Goal: Task Accomplishment & Management: Use online tool/utility

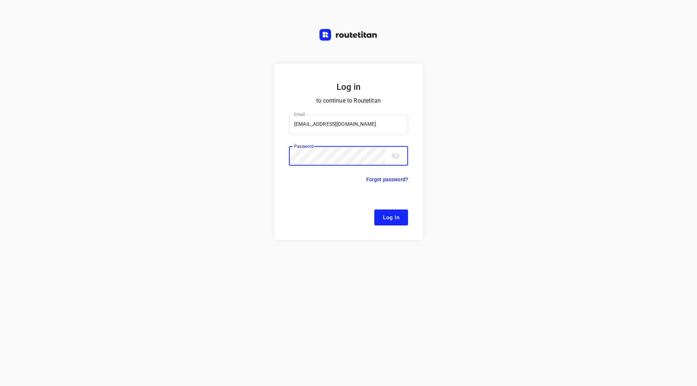
click at [374, 210] on button "Log In" at bounding box center [391, 218] width 34 height 16
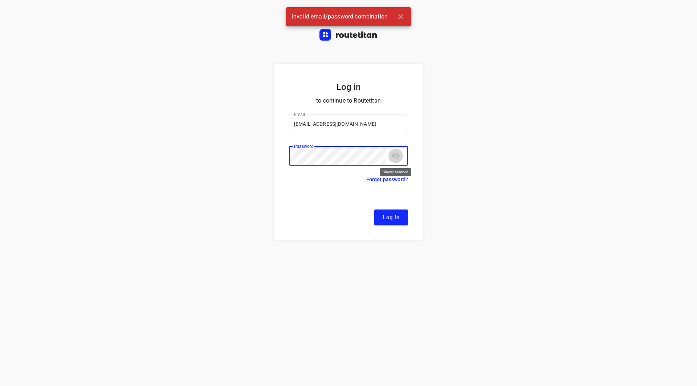
click at [393, 159] on icon "toggle password visibility" at bounding box center [395, 156] width 9 height 9
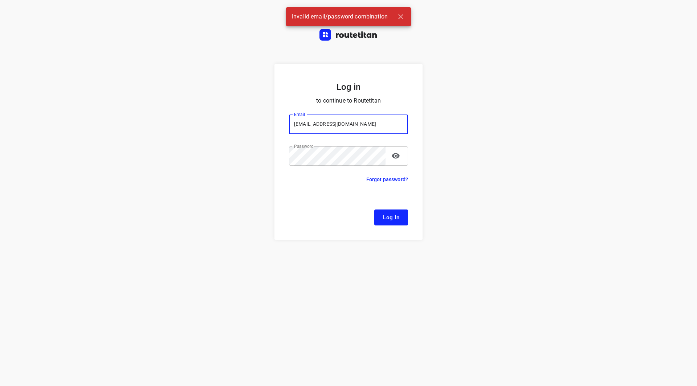
drag, startPoint x: 314, startPoint y: 127, endPoint x: 283, endPoint y: 127, distance: 31.2
click at [285, 127] on form "Log in to continue to Routetitan Email planning@fruitopjewerk.nl Email ​ Passwo…" at bounding box center [348, 152] width 148 height 176
type input "remco@fruitopjewerk.nl"
click at [374, 210] on button "Log In" at bounding box center [391, 218] width 34 height 16
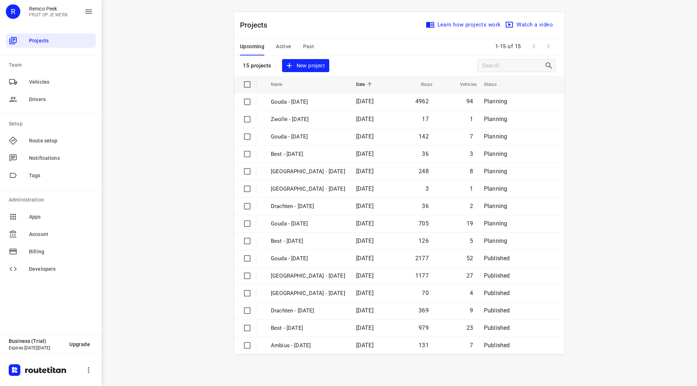
click at [288, 42] on button "Active" at bounding box center [283, 46] width 15 height 17
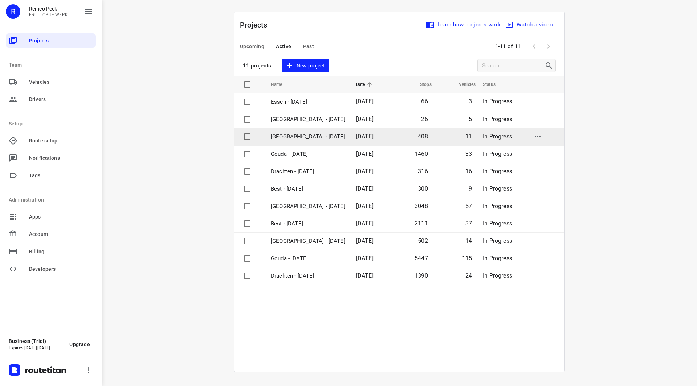
click at [304, 136] on p "[GEOGRAPHIC_DATA] - [DATE]" at bounding box center [308, 137] width 74 height 8
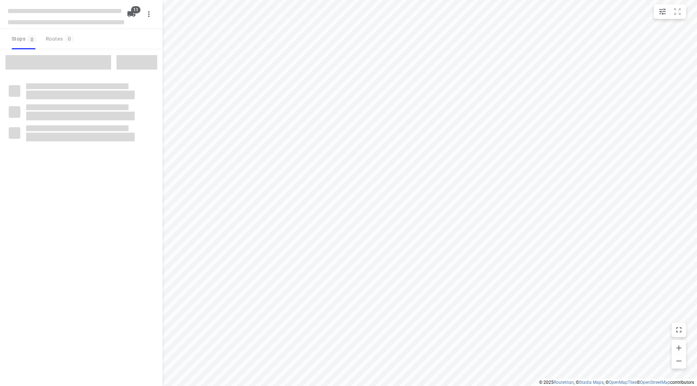
checkbox input "true"
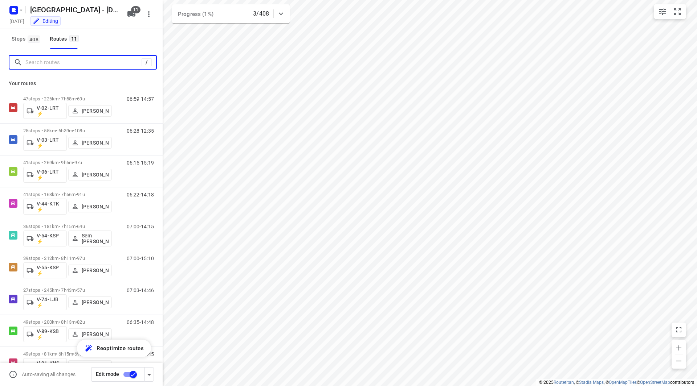
click at [62, 64] on input "Search routes" at bounding box center [83, 62] width 116 height 11
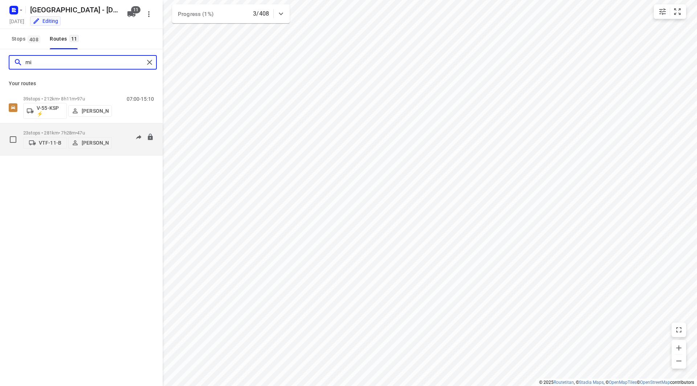
type input "mi"
click at [82, 128] on div "23 stops • 281km • 7h28m • 47u VTF-11-B Mikai Warmelink" at bounding box center [67, 140] width 89 height 26
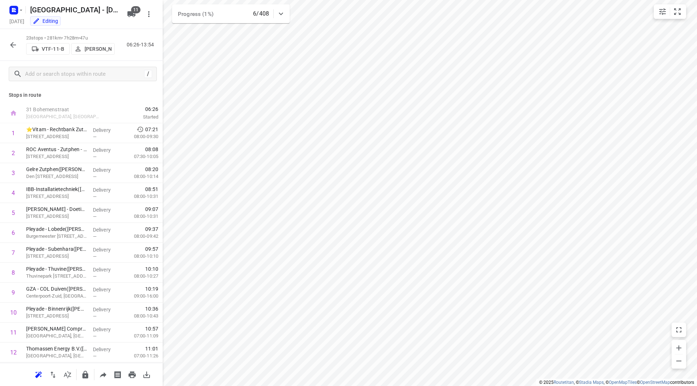
click at [9, 46] on icon "button" at bounding box center [13, 45] width 9 height 9
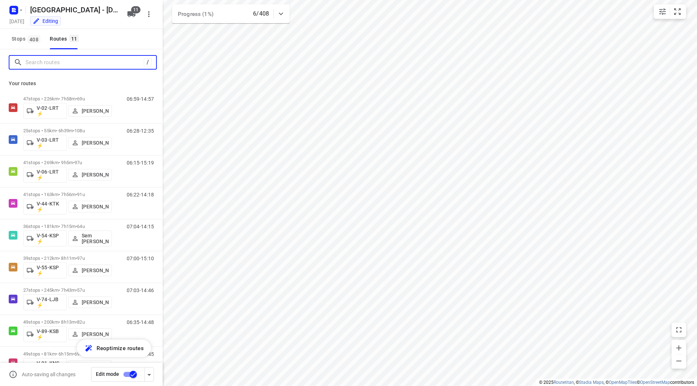
click at [44, 64] on input "Search routes" at bounding box center [84, 62] width 118 height 11
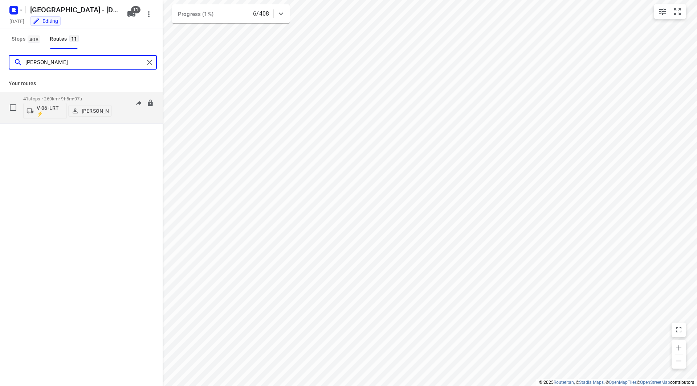
type input "thom"
click at [105, 97] on p "41 stops • 269km • 9h5m • 97u" at bounding box center [67, 98] width 89 height 5
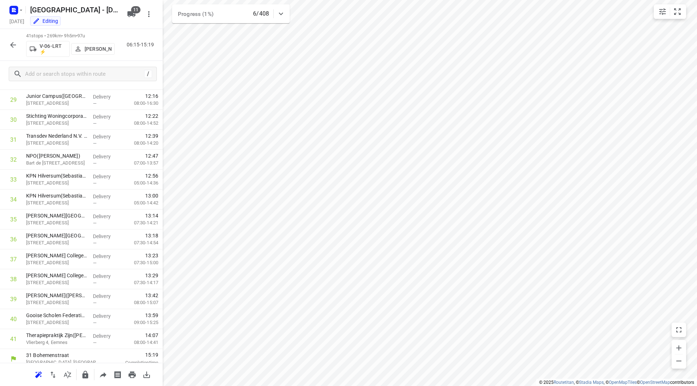
scroll to position [598, 0]
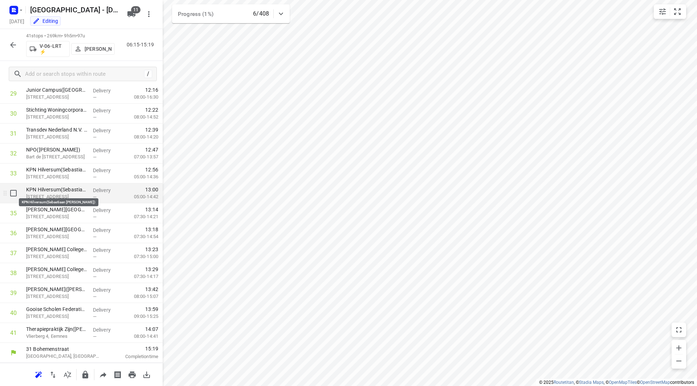
click at [59, 192] on p "KPN Hilversum(Sebastiaan van der Does)" at bounding box center [56, 189] width 61 height 7
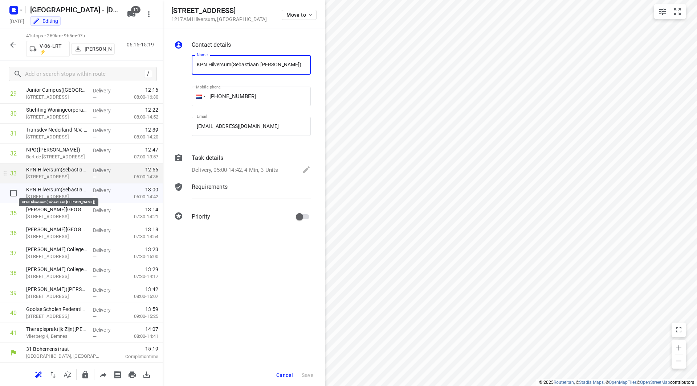
click at [65, 168] on p "KPN Hilversum(Sebastiaan van der Does)" at bounding box center [56, 169] width 61 height 7
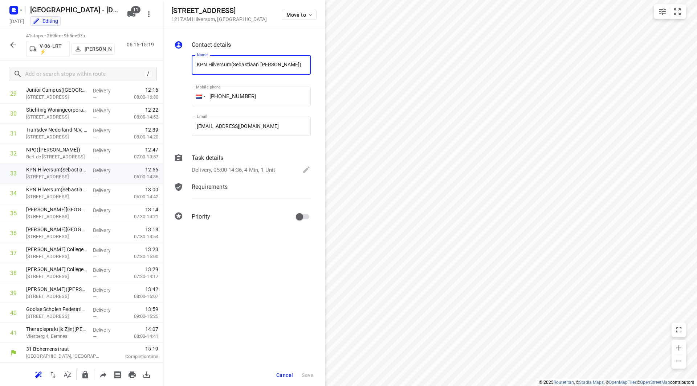
click at [239, 167] on p "Delivery, 05:00-14:36, 4 Min, 1 Unit" at bounding box center [233, 170] width 83 height 8
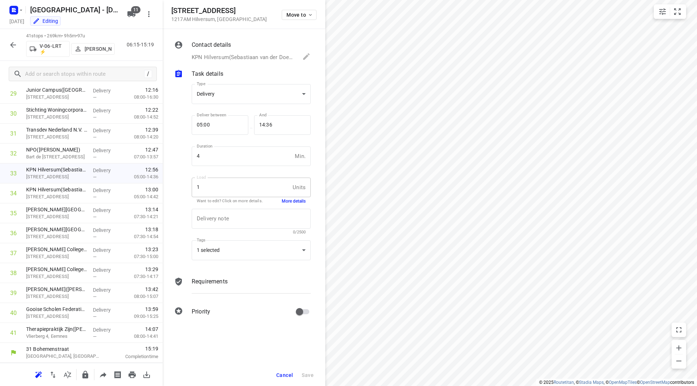
click at [288, 202] on button "More details" at bounding box center [294, 201] width 24 height 6
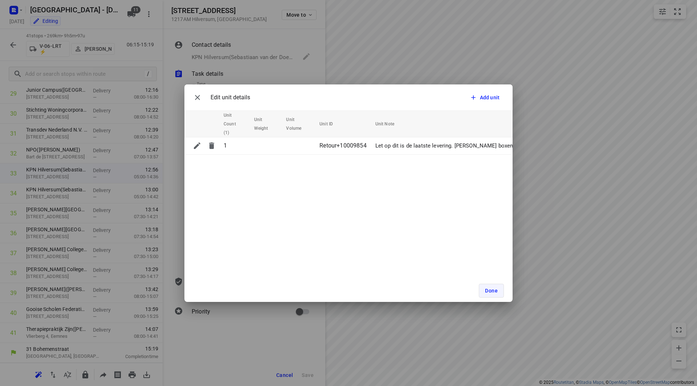
click at [492, 292] on span "Done" at bounding box center [491, 291] width 13 height 6
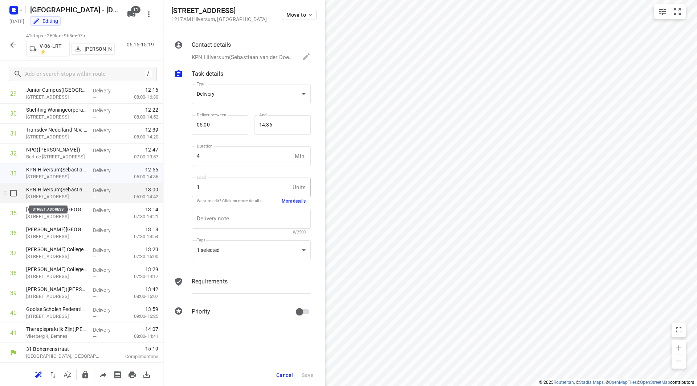
click at [43, 194] on p "Witte Kruislaan 47, Hilversum" at bounding box center [56, 196] width 61 height 7
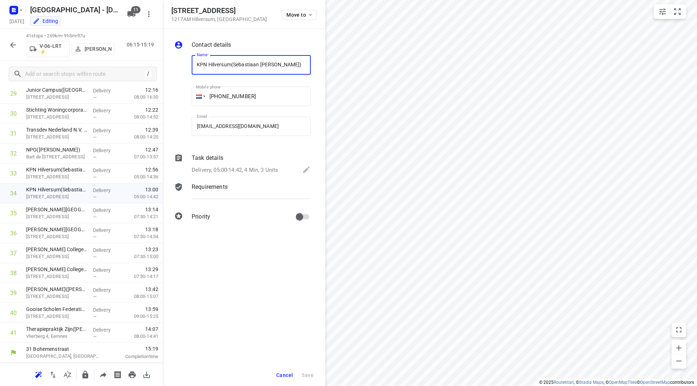
click at [251, 162] on div "Task details" at bounding box center [251, 158] width 119 height 9
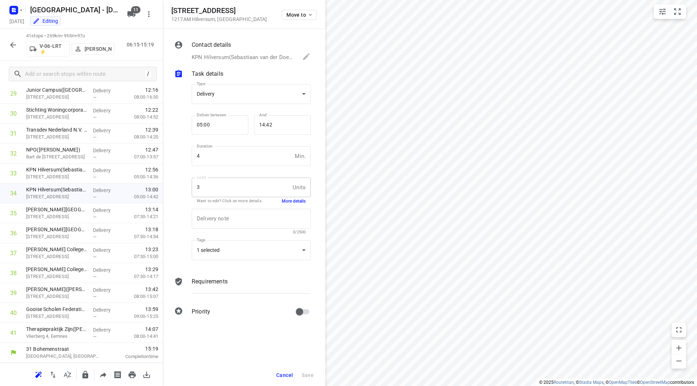
click at [293, 201] on button "More details" at bounding box center [294, 201] width 24 height 6
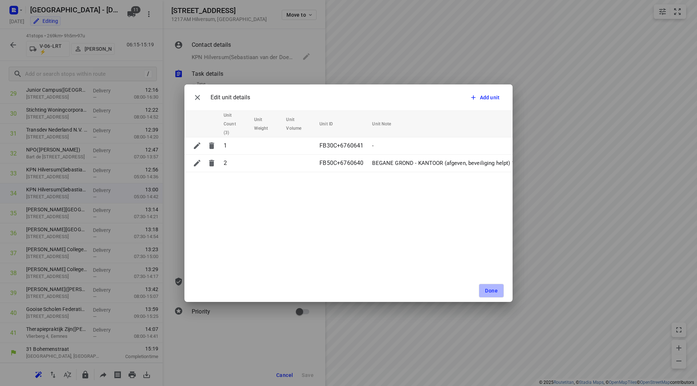
click at [482, 288] on button "Done" at bounding box center [491, 291] width 25 height 14
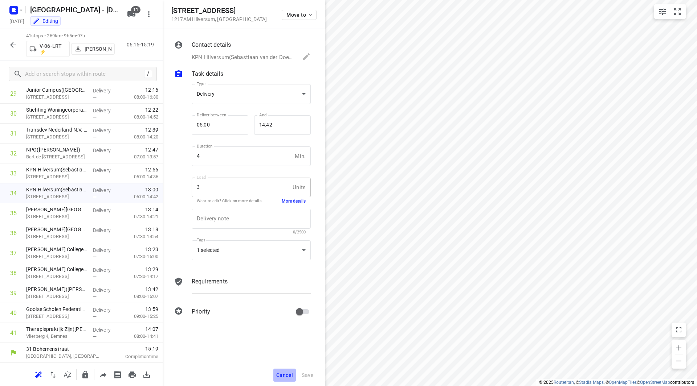
click at [283, 374] on span "Cancel" at bounding box center [284, 376] width 17 height 6
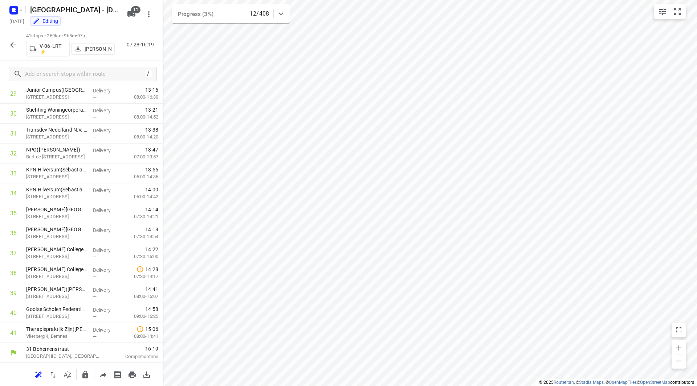
click at [14, 43] on icon "button" at bounding box center [13, 45] width 9 height 9
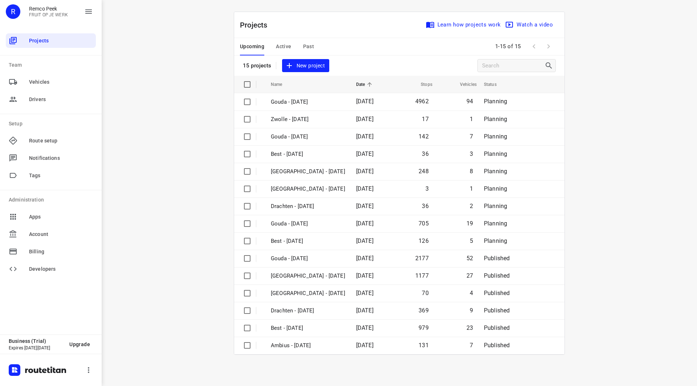
click at [554, 46] on span at bounding box center [548, 46] width 15 height 15
click at [552, 45] on span at bounding box center [548, 46] width 15 height 15
click at [288, 45] on span "Active" at bounding box center [283, 46] width 15 height 9
